Goal: Navigation & Orientation: Find specific page/section

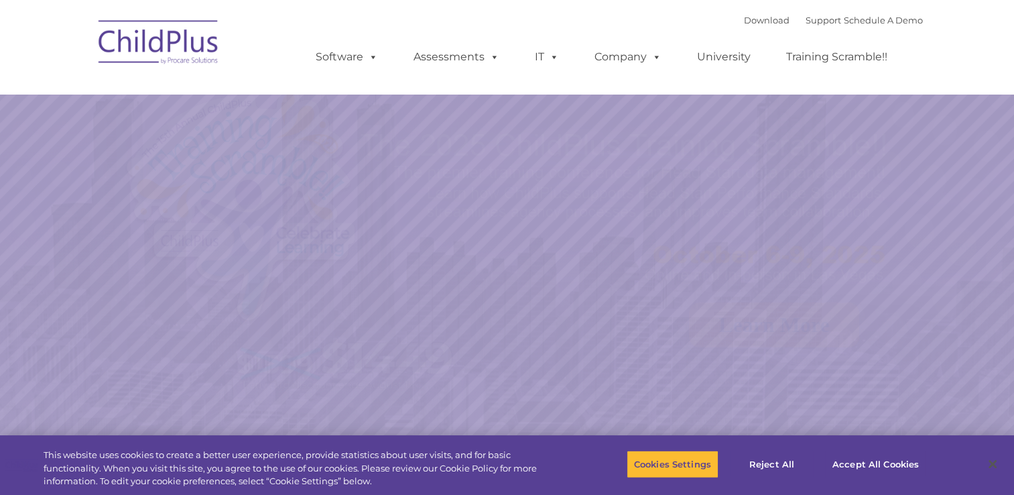
select select "MEDIUM"
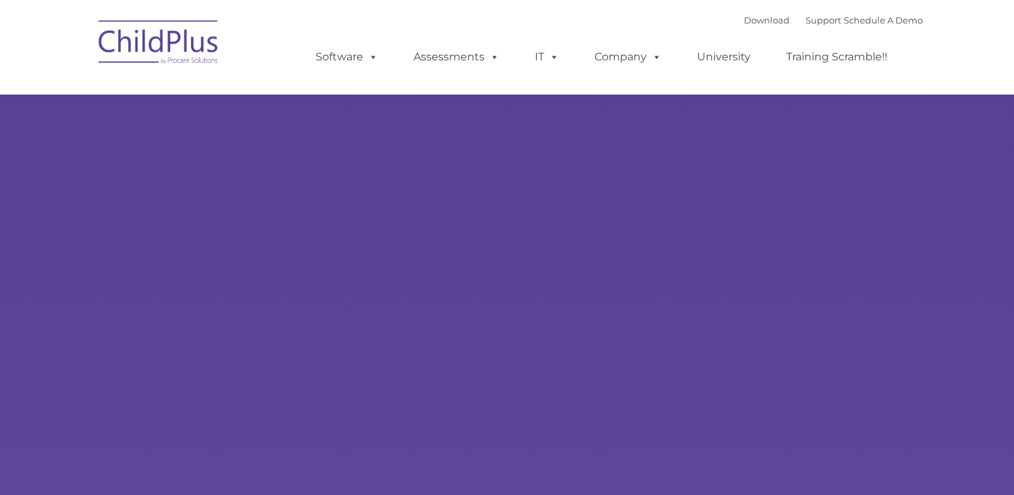
type input ""
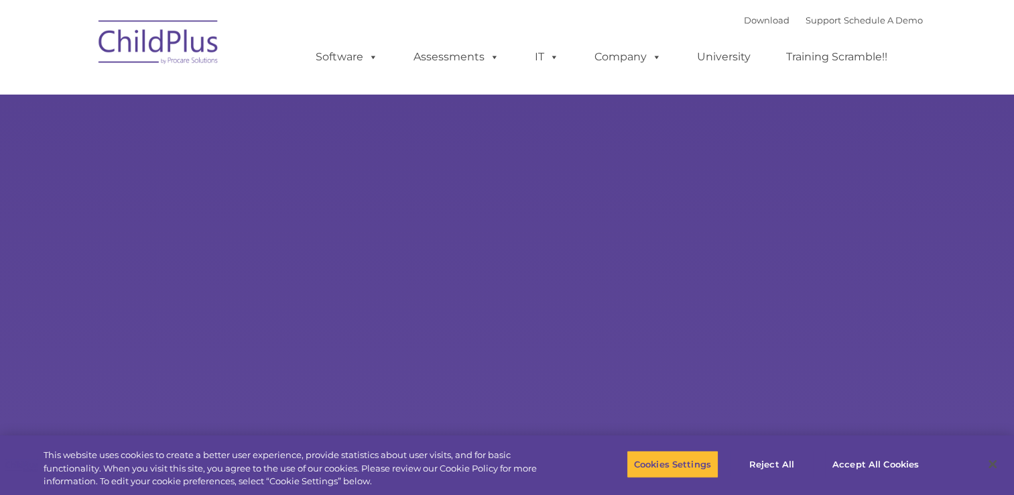
select select "MEDIUM"
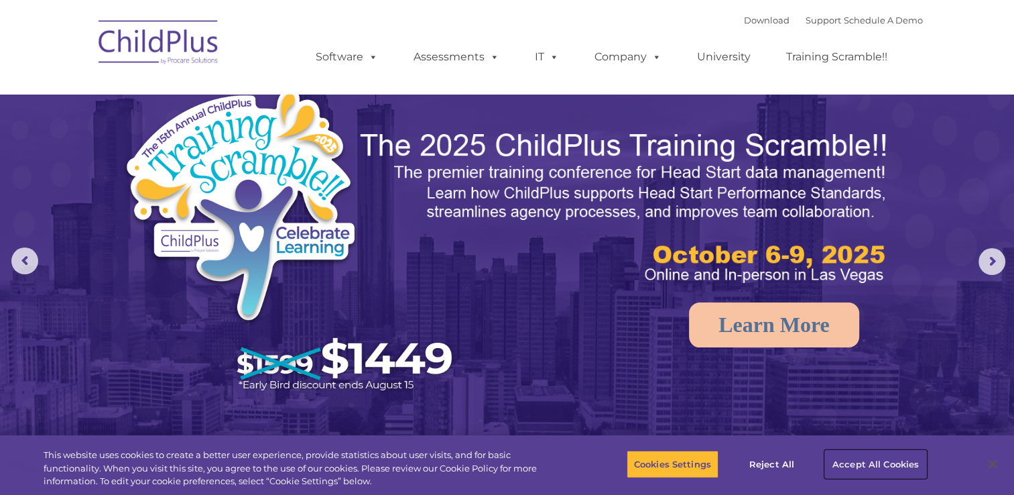
click at [870, 465] on button "Accept All Cookies" at bounding box center [875, 464] width 101 height 28
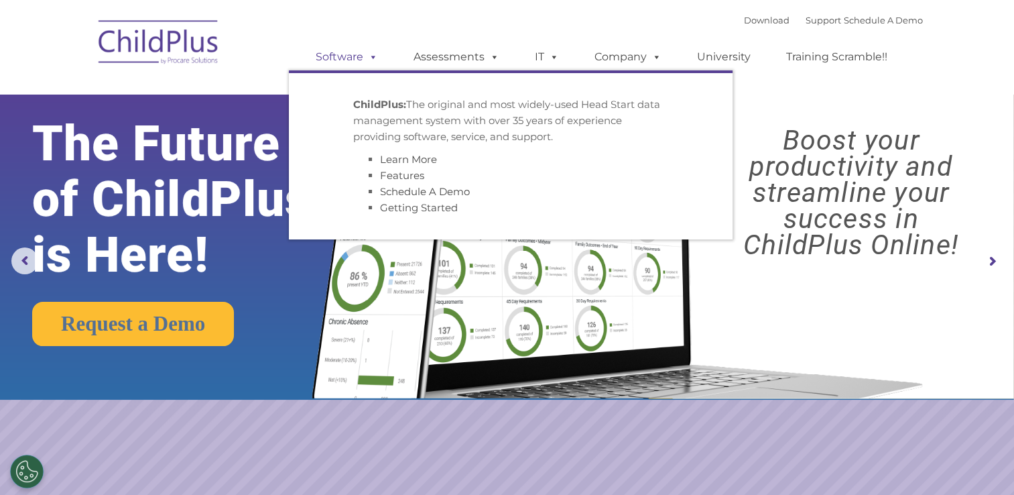
click at [342, 49] on link "Software" at bounding box center [346, 57] width 89 height 27
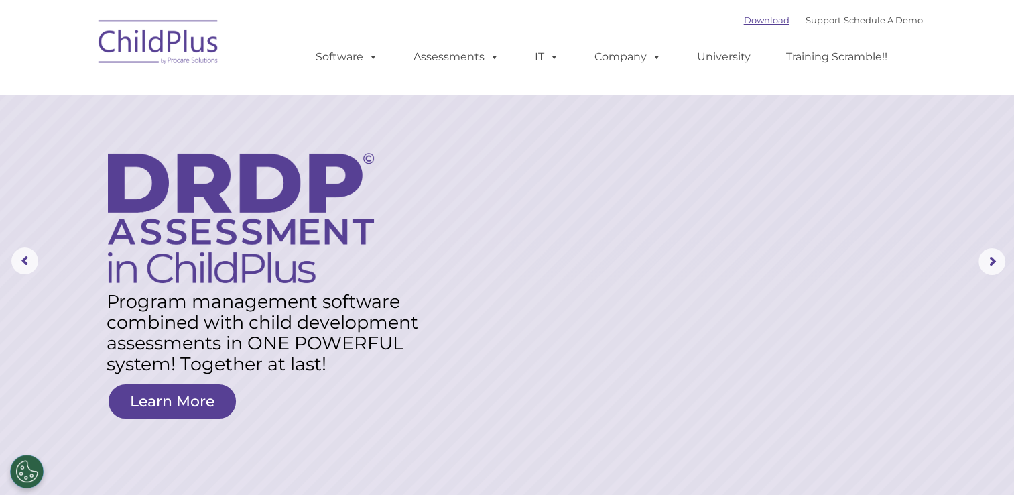
click at [755, 16] on link "Download" at bounding box center [767, 20] width 46 height 11
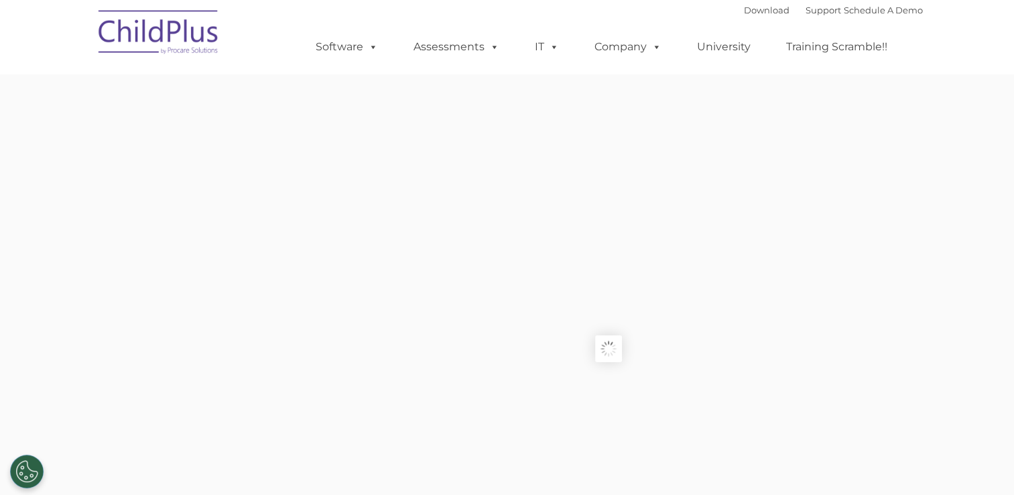
type input ""
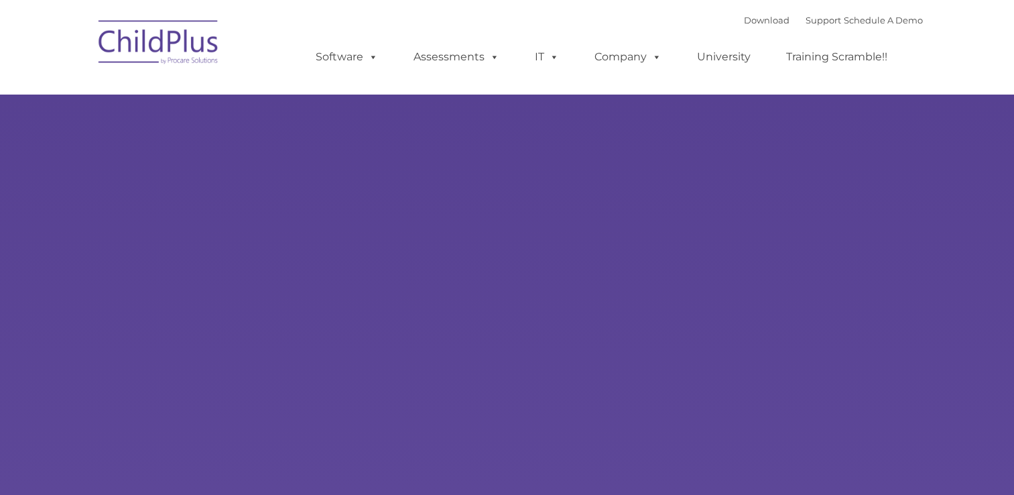
type input ""
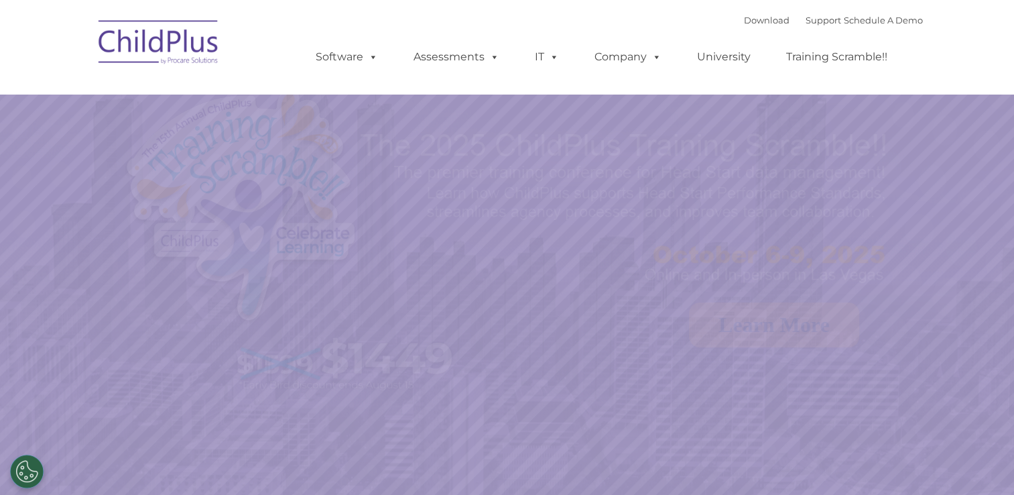
select select "MEDIUM"
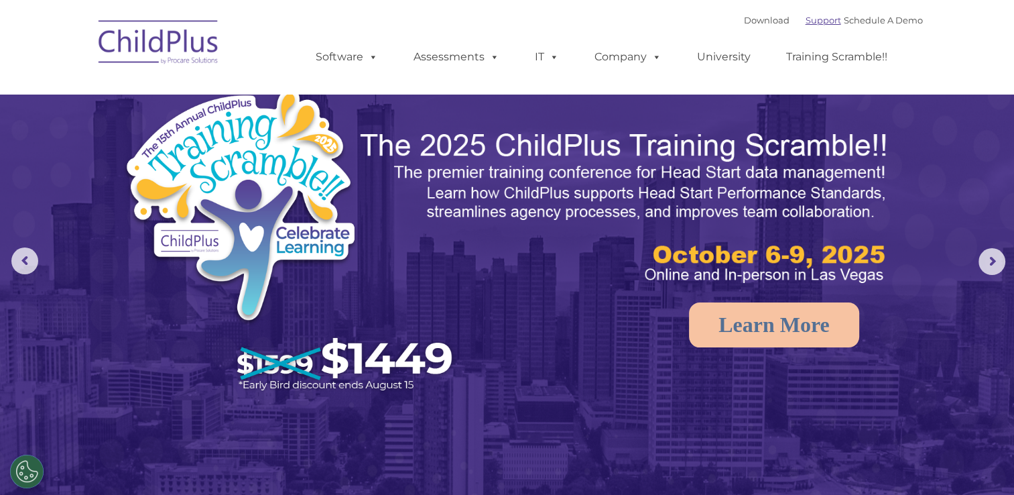
click at [809, 21] on link "Support" at bounding box center [823, 20] width 36 height 11
